Goal: Task Accomplishment & Management: Manage account settings

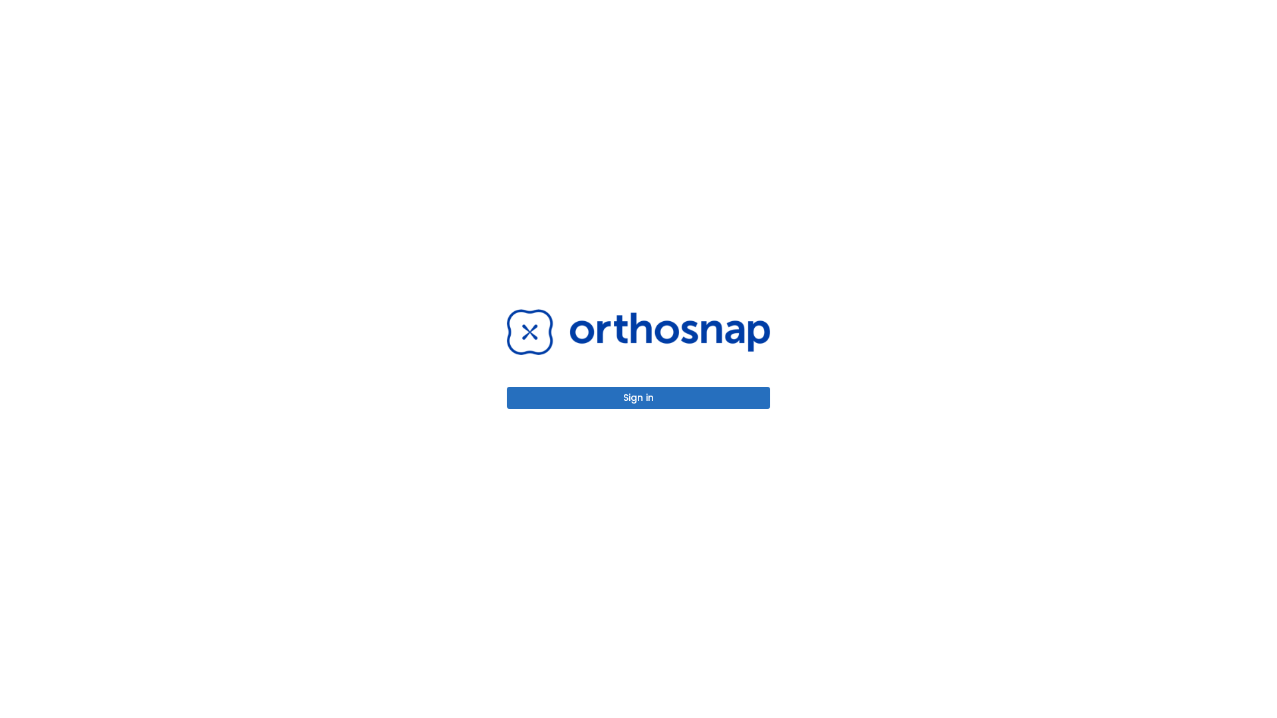
click at [639, 398] on button "Sign in" at bounding box center [638, 398] width 263 height 22
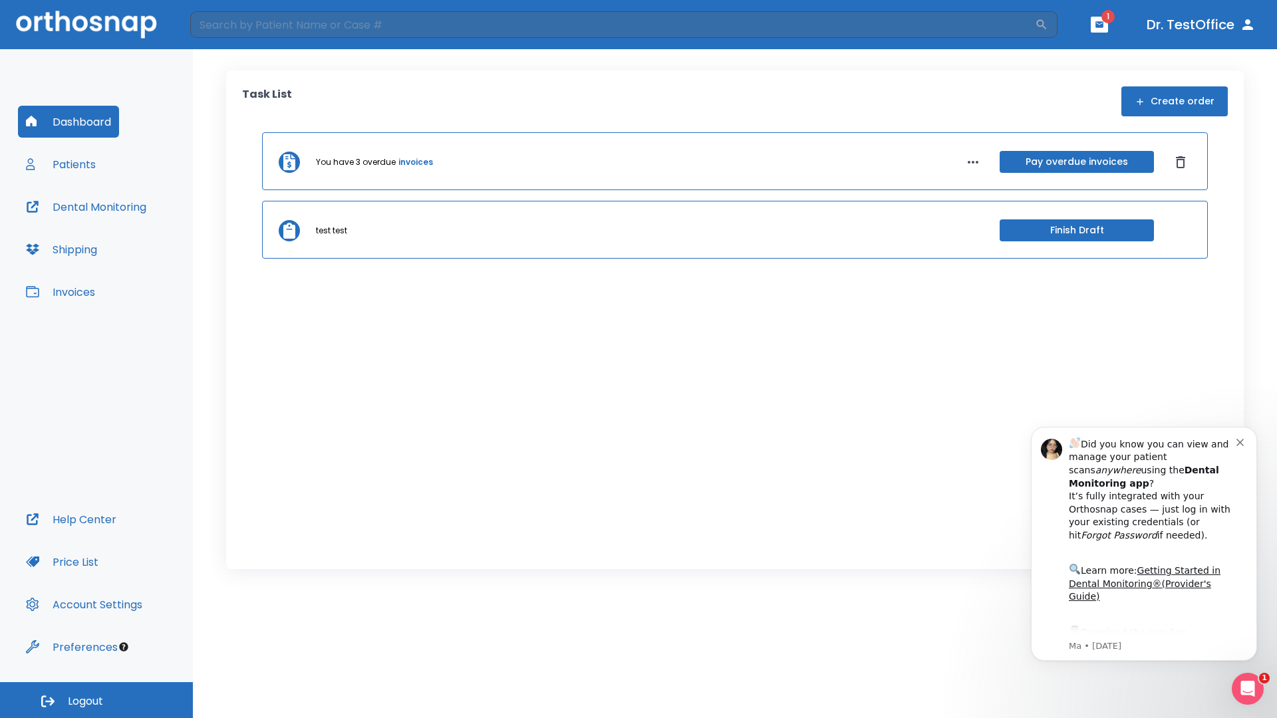
click at [96, 700] on span "Logout" at bounding box center [85, 701] width 35 height 15
